Goal: Task Accomplishment & Management: Manage account settings

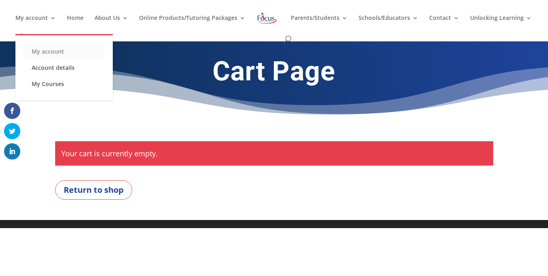
click at [41, 51] on link "My account" at bounding box center [64, 51] width 81 height 16
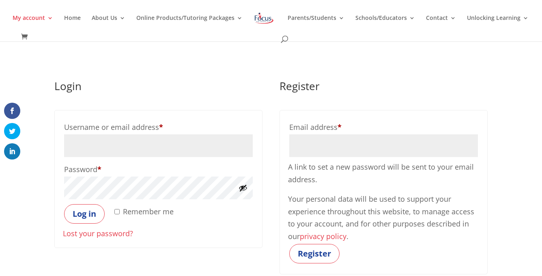
click at [116, 144] on input "Username or email address * Required" at bounding box center [158, 145] width 189 height 23
type input "willfleury@icloud.com"
click at [64, 204] on button "Log in" at bounding box center [84, 213] width 41 height 19
click at [75, 214] on button "Log in" at bounding box center [84, 213] width 41 height 19
